Goal: Check status: Check status

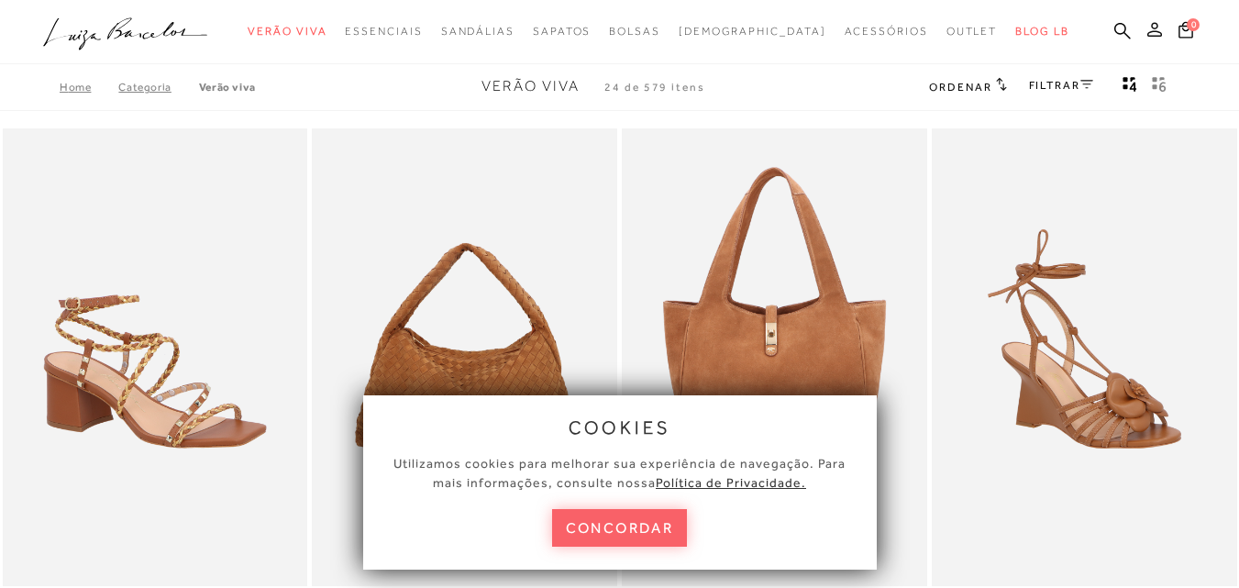
click at [1147, 24] on icon at bounding box center [1154, 29] width 15 height 15
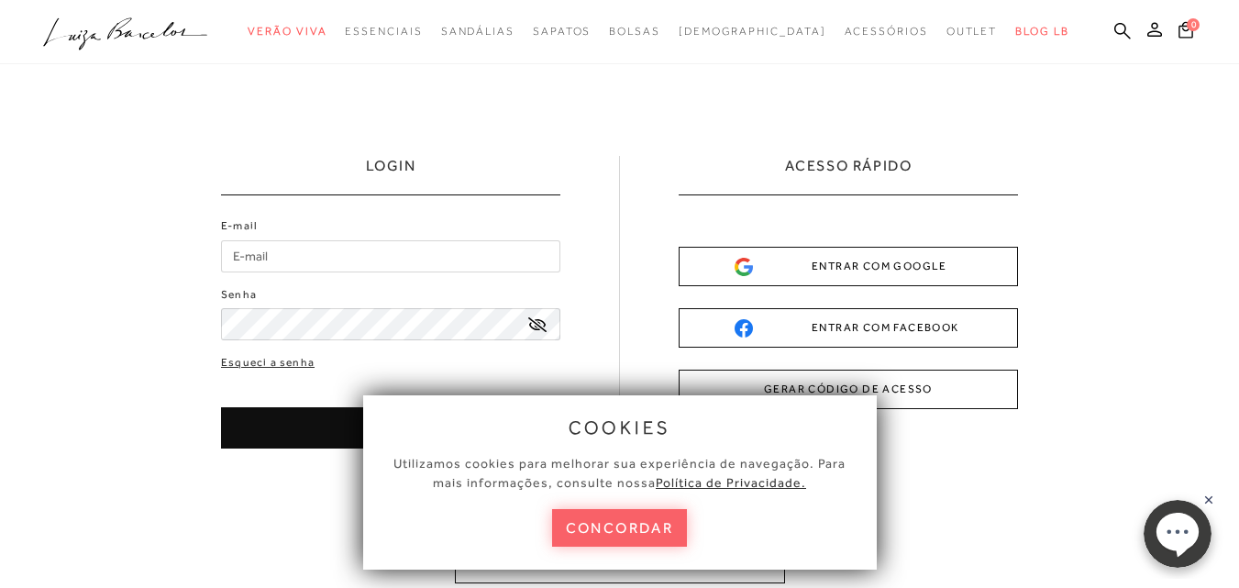
click at [292, 248] on input "E-mail" at bounding box center [390, 256] width 339 height 32
type input "C"
type input "[EMAIL_ADDRESS][DOMAIN_NAME]"
click at [536, 325] on icon at bounding box center [537, 324] width 18 height 15
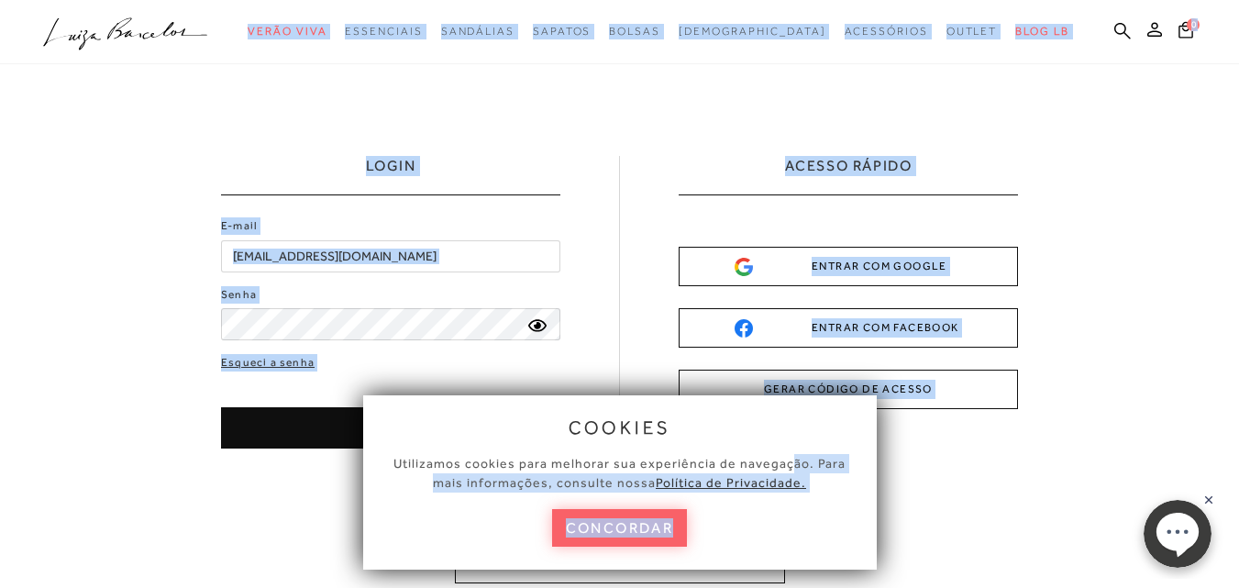
drag, startPoint x: 728, startPoint y: 419, endPoint x: 907, endPoint y: 528, distance: 209.4
click at [907, 528] on div "cookies Utilizamos cookies para melhorar sua experiência de navegação. Para mai…" at bounding box center [619, 352] width 1239 height 705
click at [1009, 521] on div "Ainda não tem uma conta? CADASTRE-SE" at bounding box center [619, 547] width 1239 height 71
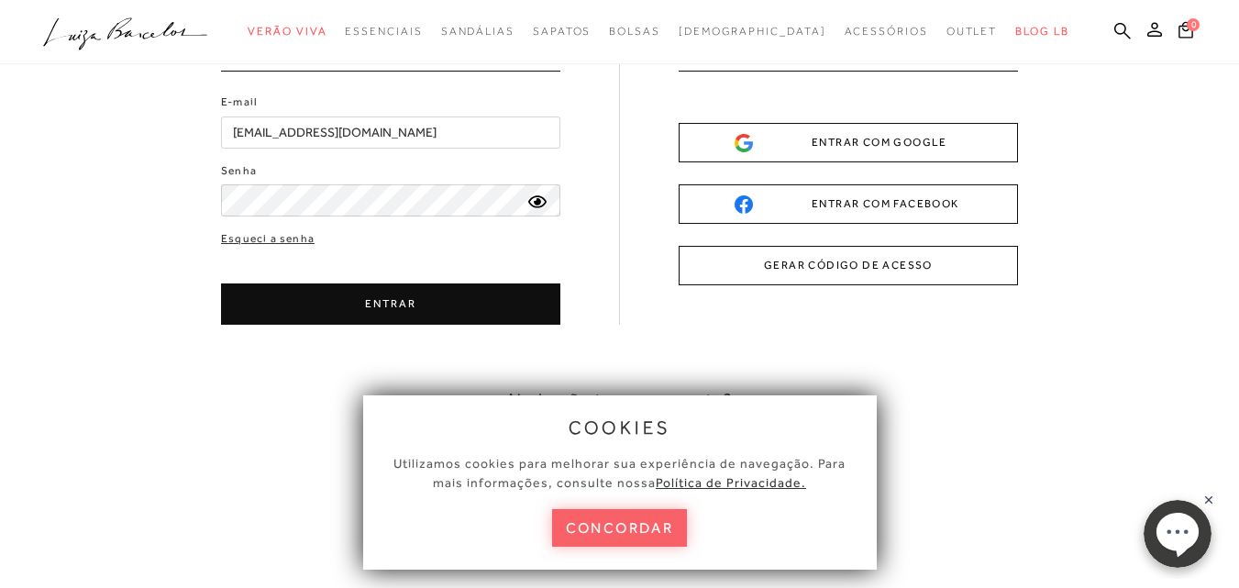
scroll to position [92, 0]
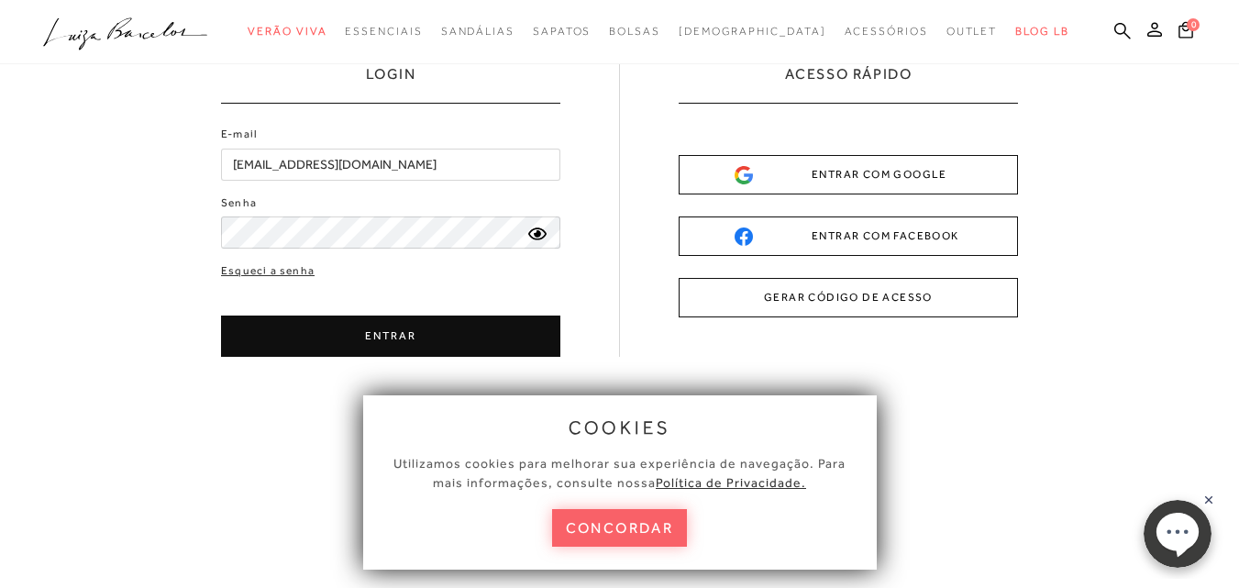
click at [395, 337] on button "ENTRAR" at bounding box center [390, 335] width 339 height 41
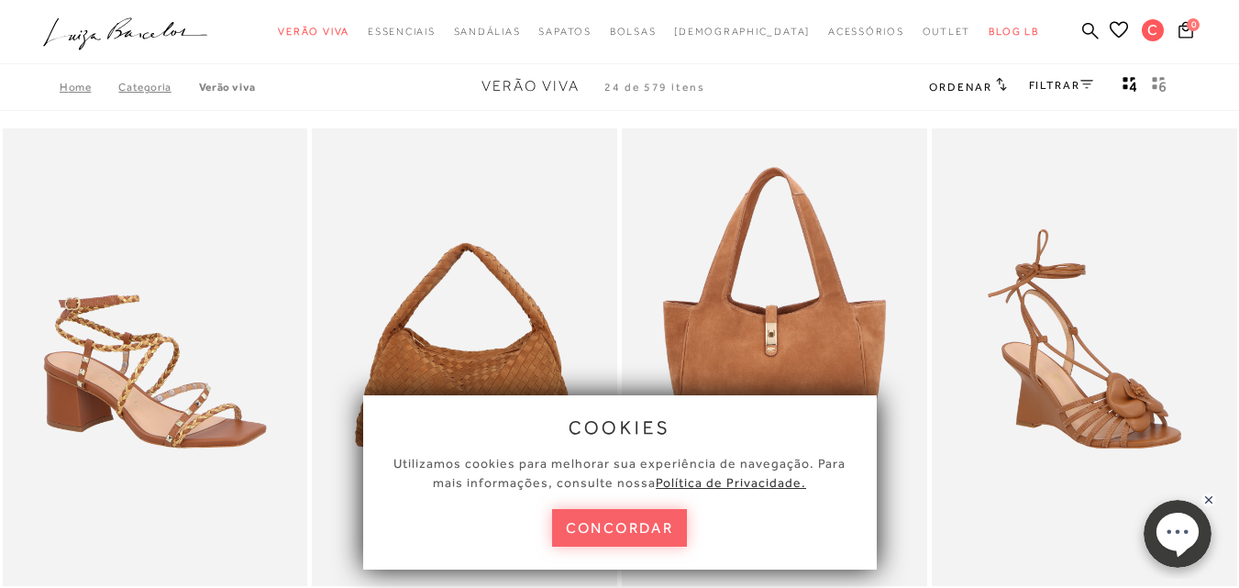
click at [1130, 83] on icon "Mostrar 4 produtos por linha" at bounding box center [1133, 79] width 7 height 7
click at [1128, 116] on link "Meus Pedidos" at bounding box center [1151, 122] width 147 height 34
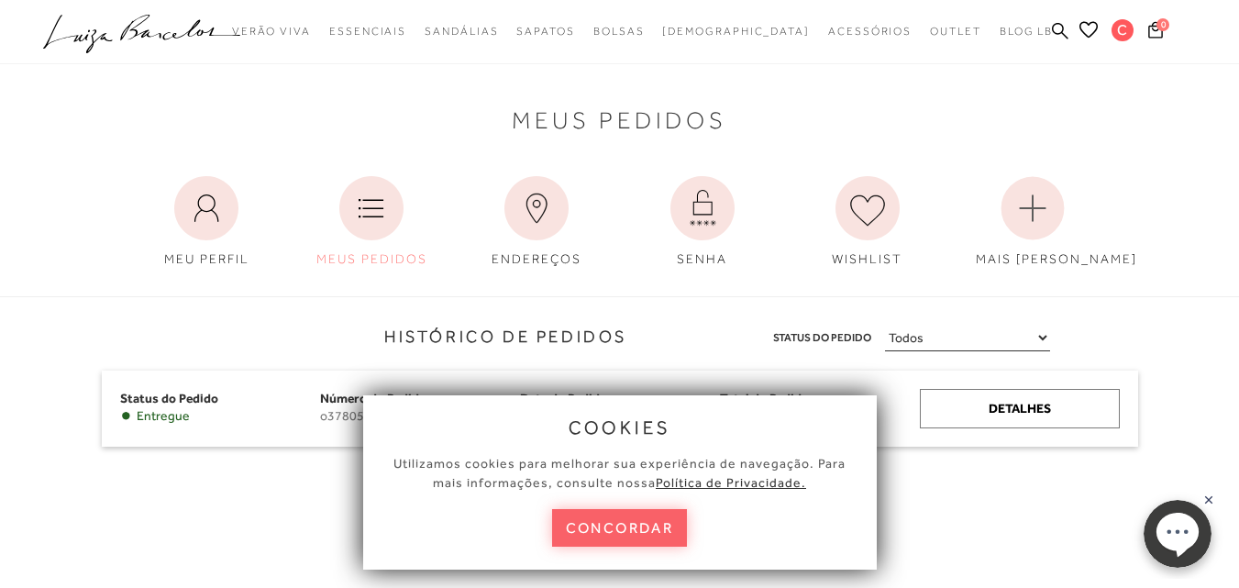
scroll to position [183, 0]
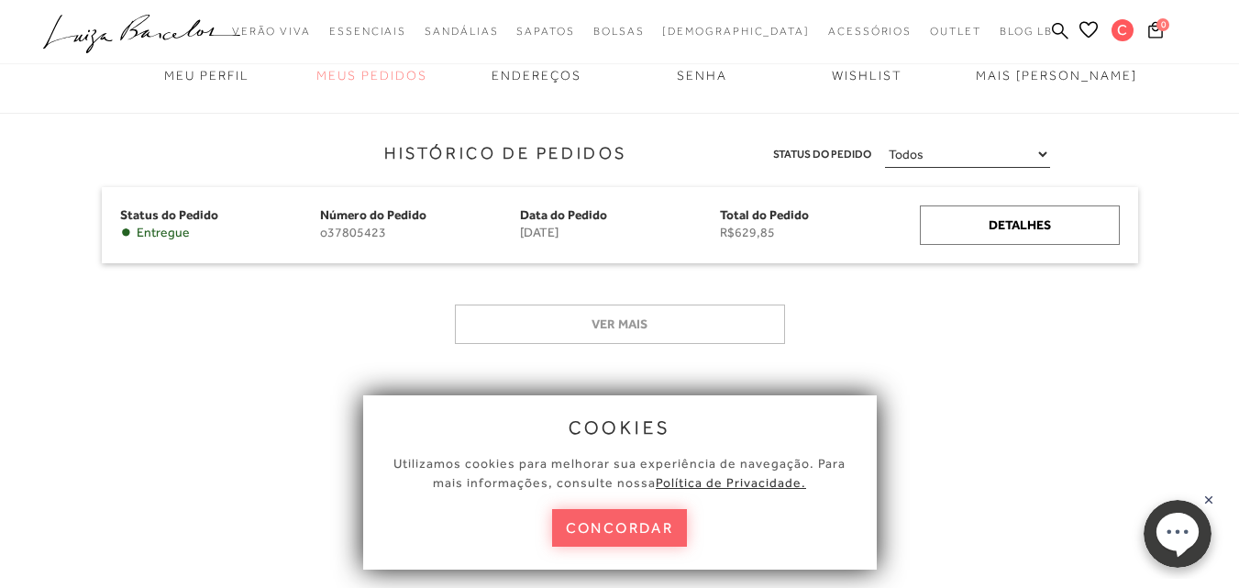
click at [1044, 157] on select "Todos Aguardando Pagamento Em Processamento Entregue Cancelado" at bounding box center [967, 154] width 165 height 27
click at [1043, 157] on select "Todos Aguardando Pagamento Em Processamento Entregue Cancelado" at bounding box center [967, 154] width 165 height 27
click at [653, 528] on button "concordar" at bounding box center [620, 528] width 136 height 38
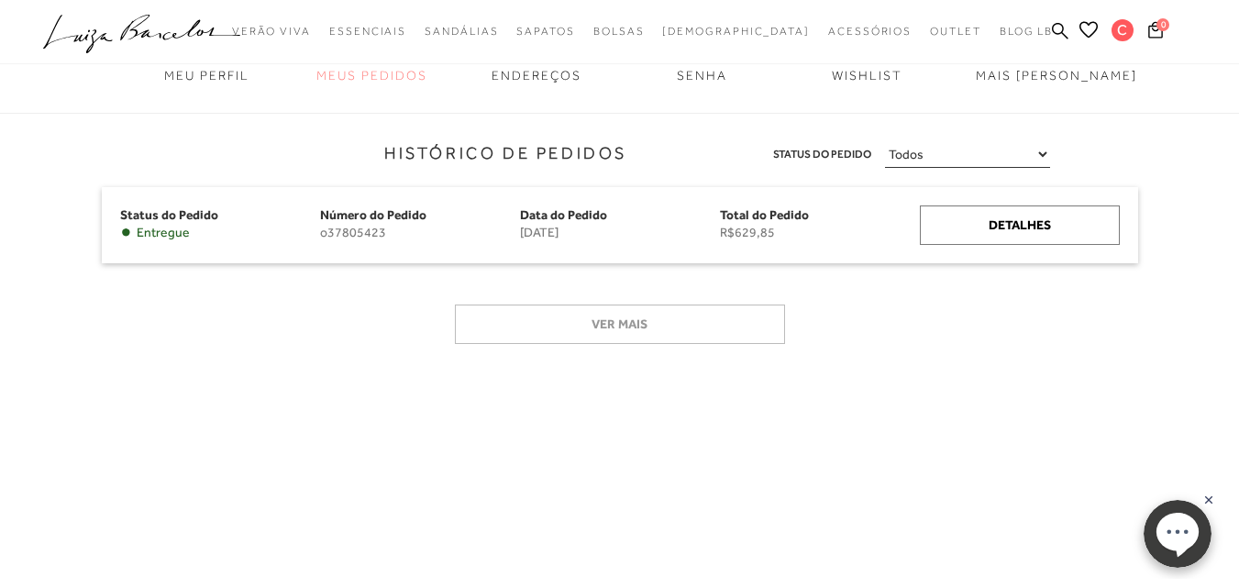
scroll to position [92, 0]
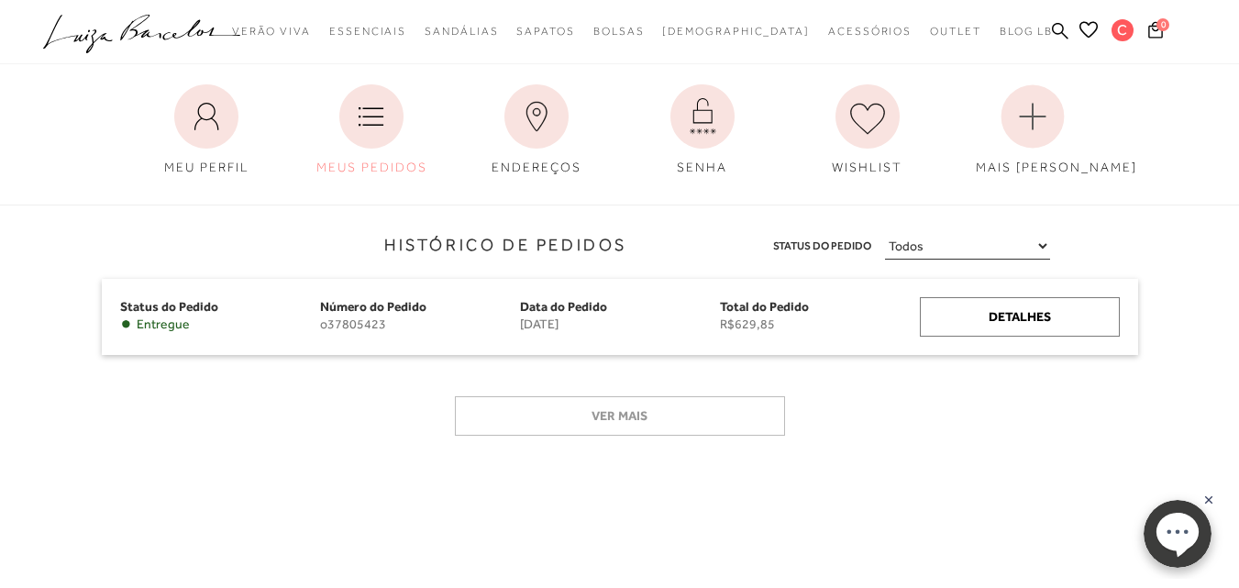
click at [1043, 242] on select "Todos Aguardando Pagamento Em Processamento Entregue Cancelado" at bounding box center [967, 246] width 165 height 27
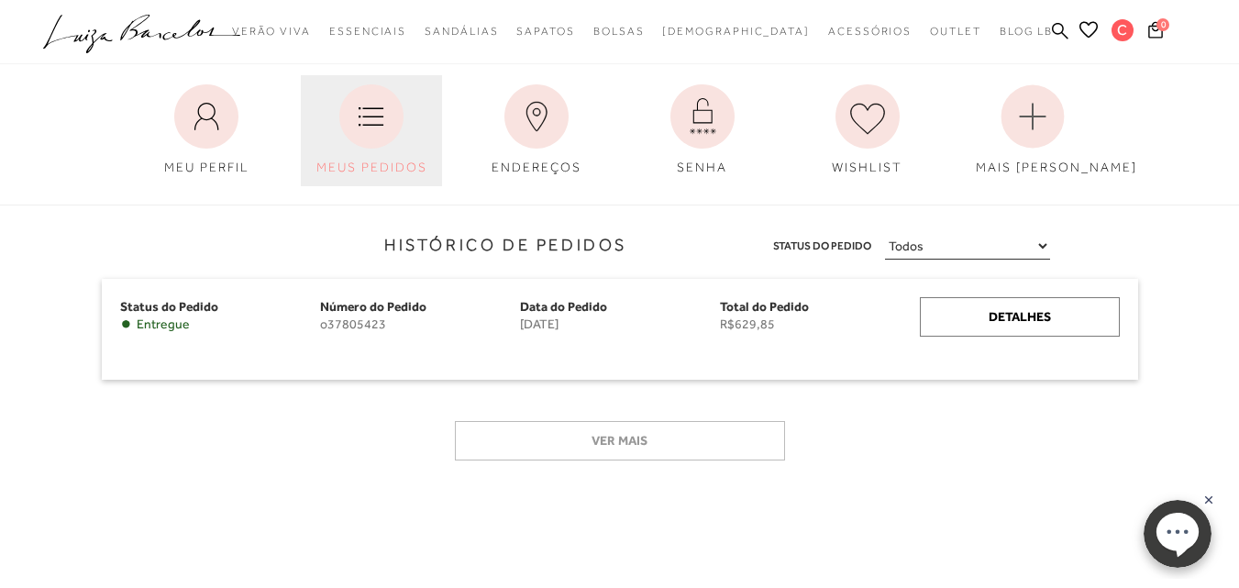
click at [368, 117] on icon at bounding box center [370, 116] width 25 height 18
click at [369, 117] on icon at bounding box center [370, 116] width 25 height 18
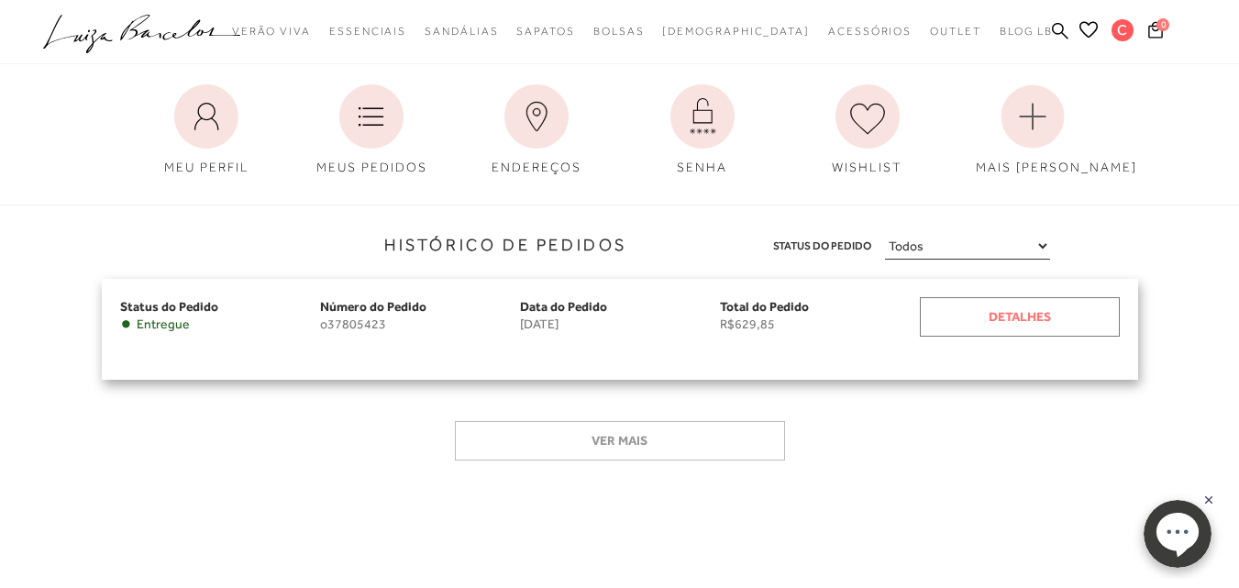
click at [989, 322] on div "Detalhes" at bounding box center [1020, 316] width 200 height 39
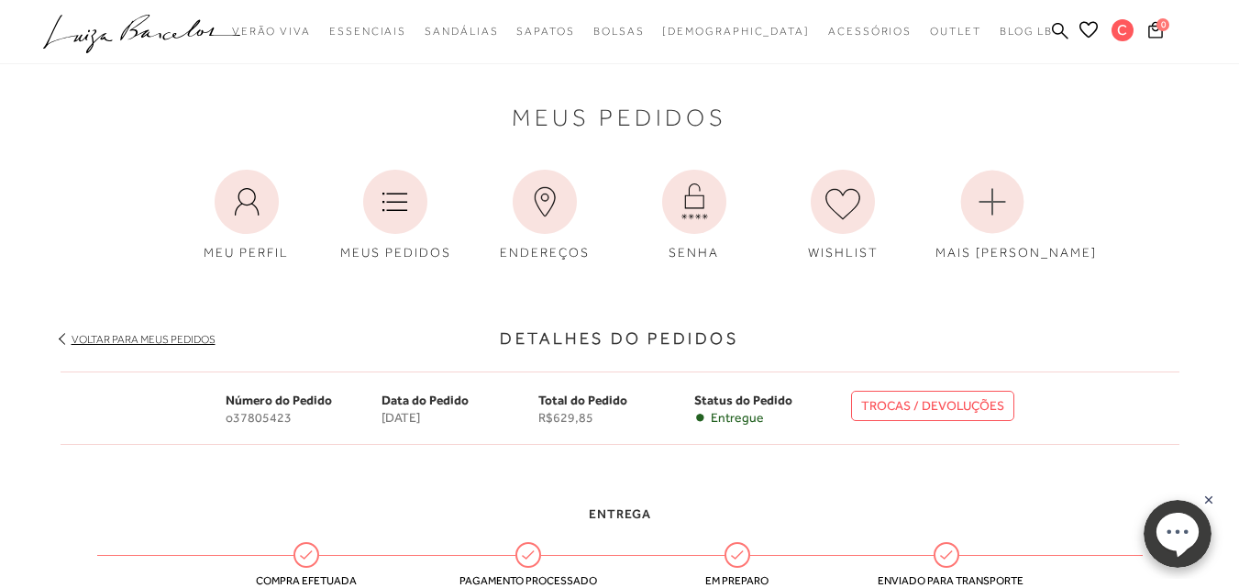
click at [984, 405] on link "TROCAS / DEVOLUÇÕES" at bounding box center [932, 406] width 163 height 30
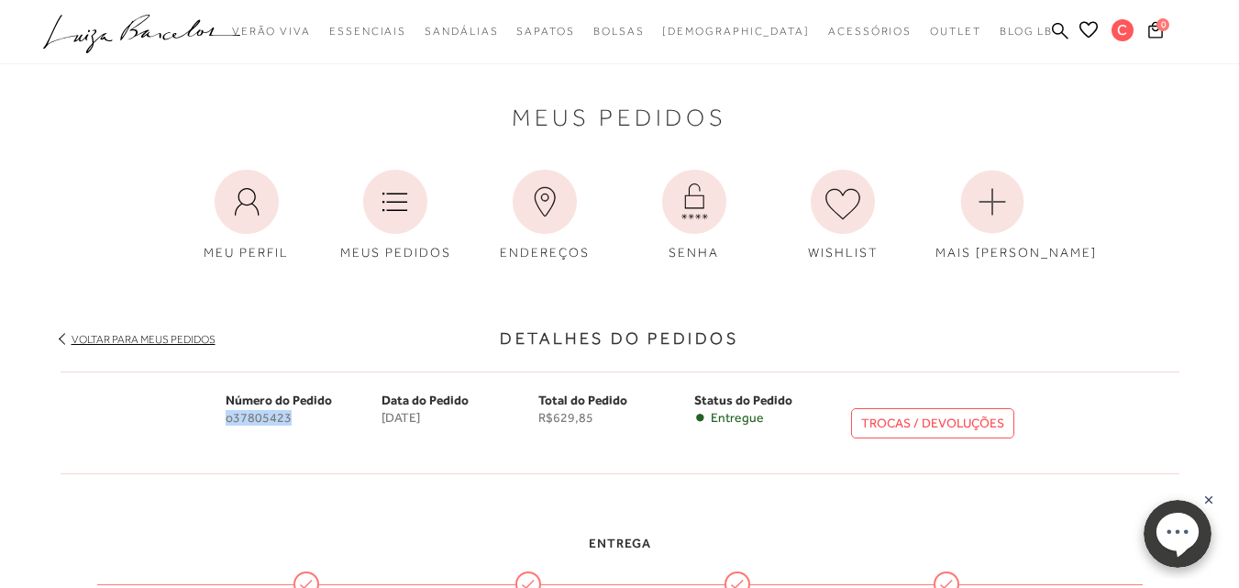
drag, startPoint x: 228, startPoint y: 417, endPoint x: 303, endPoint y: 427, distance: 74.9
click at [303, 427] on div "Número do Pedido o37805423" at bounding box center [304, 423] width 157 height 64
copy span "o37805423"
click at [1118, 197] on link "Sair" at bounding box center [1121, 193] width 147 height 41
click at [1111, 190] on div "MEU PERFIL MEUS PEDIDOS ENDEREÇOS" at bounding box center [620, 215] width 1119 height 111
